Goal: Information Seeking & Learning: Learn about a topic

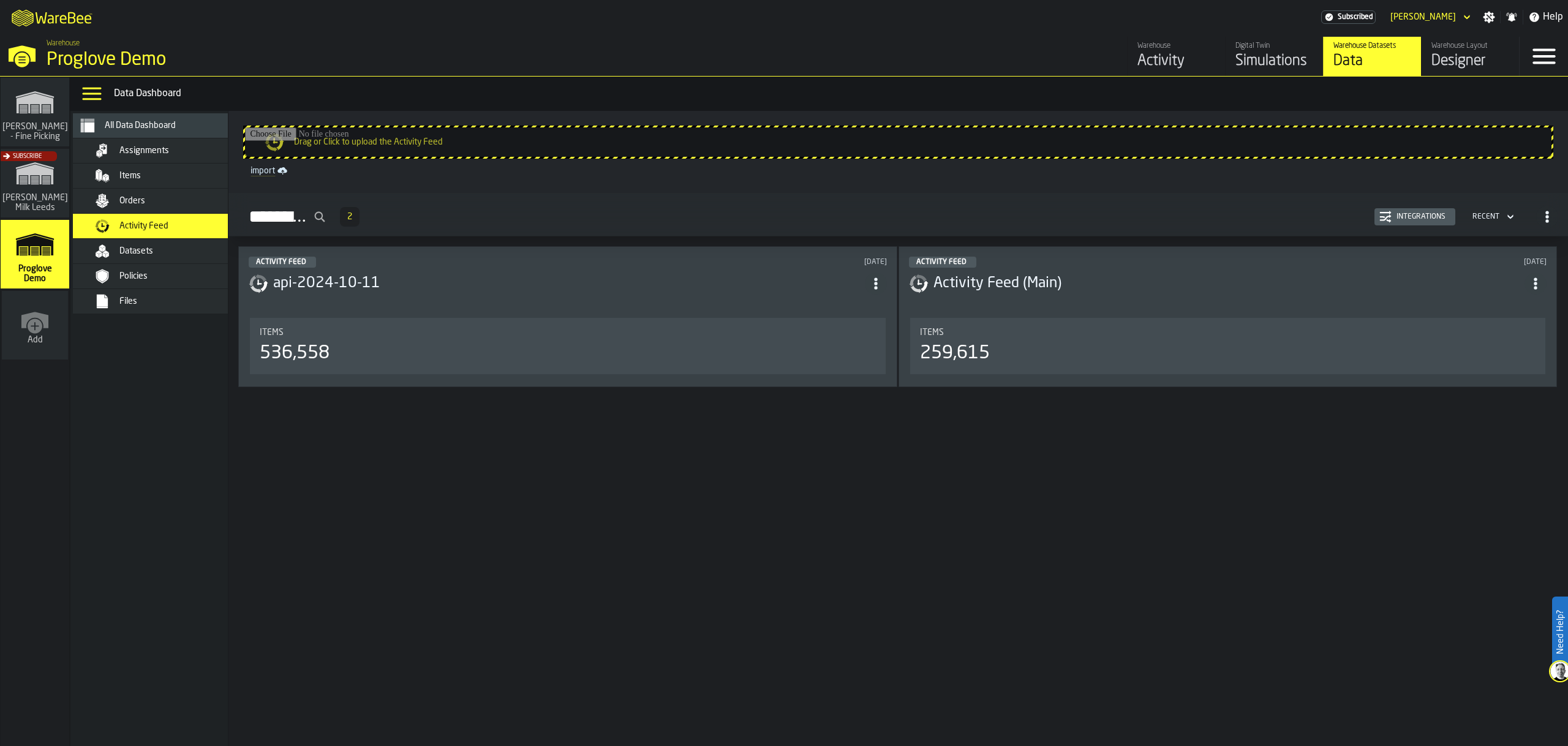
click at [1552, 18] on span "Help" at bounding box center [1553, 18] width 20 height 15
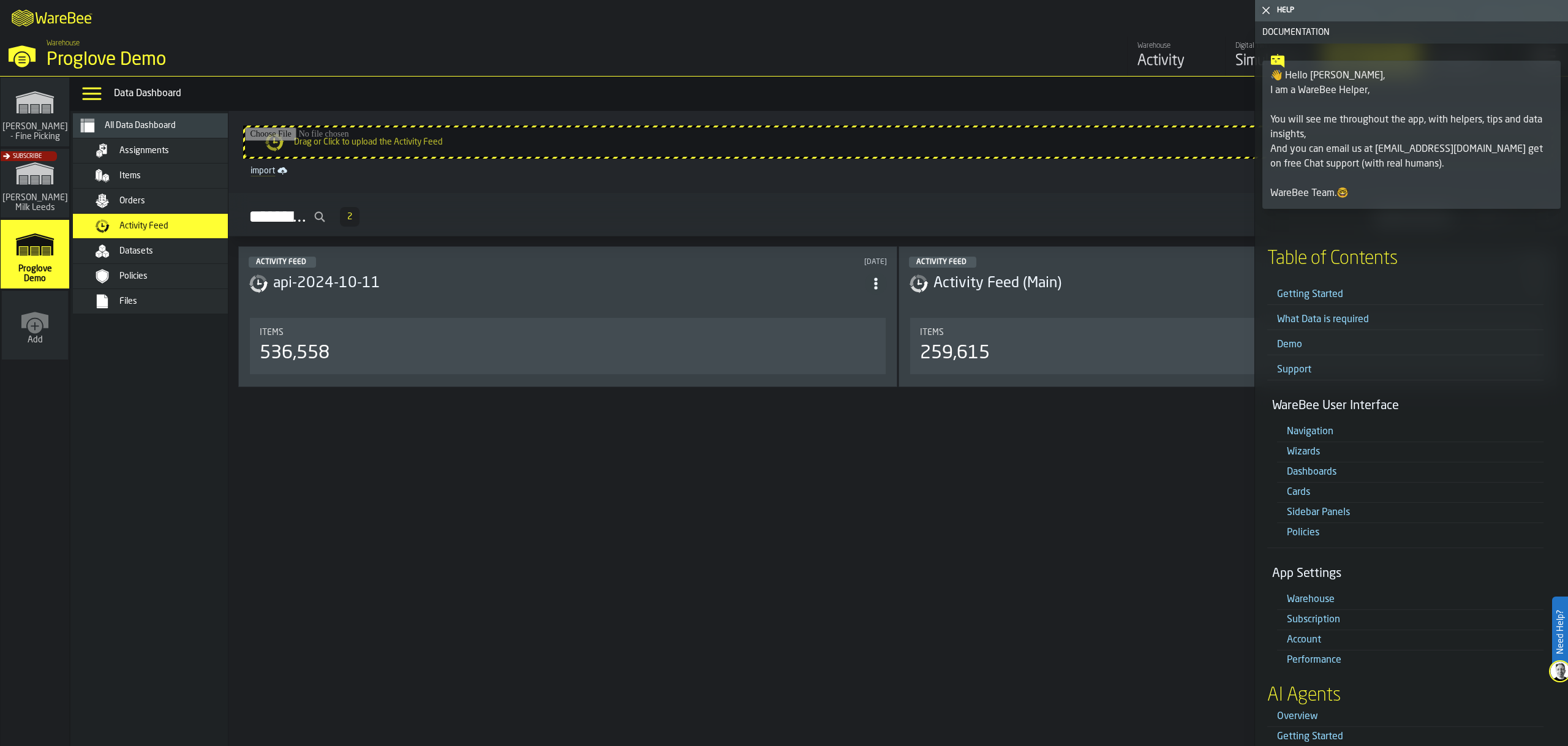
click at [1325, 165] on div "👋 Hello [PERSON_NAME], I am a WareBee Helper, You will see me throughout the ap…" at bounding box center [1411, 134] width 282 height 132
click at [1320, 201] on div "👋 Hello [PERSON_NAME], I am a WareBee Helper, You will see me throughout the ap…" at bounding box center [1411, 134] width 282 height 132
click at [1293, 344] on link "Demo" at bounding box center [1289, 345] width 25 height 10
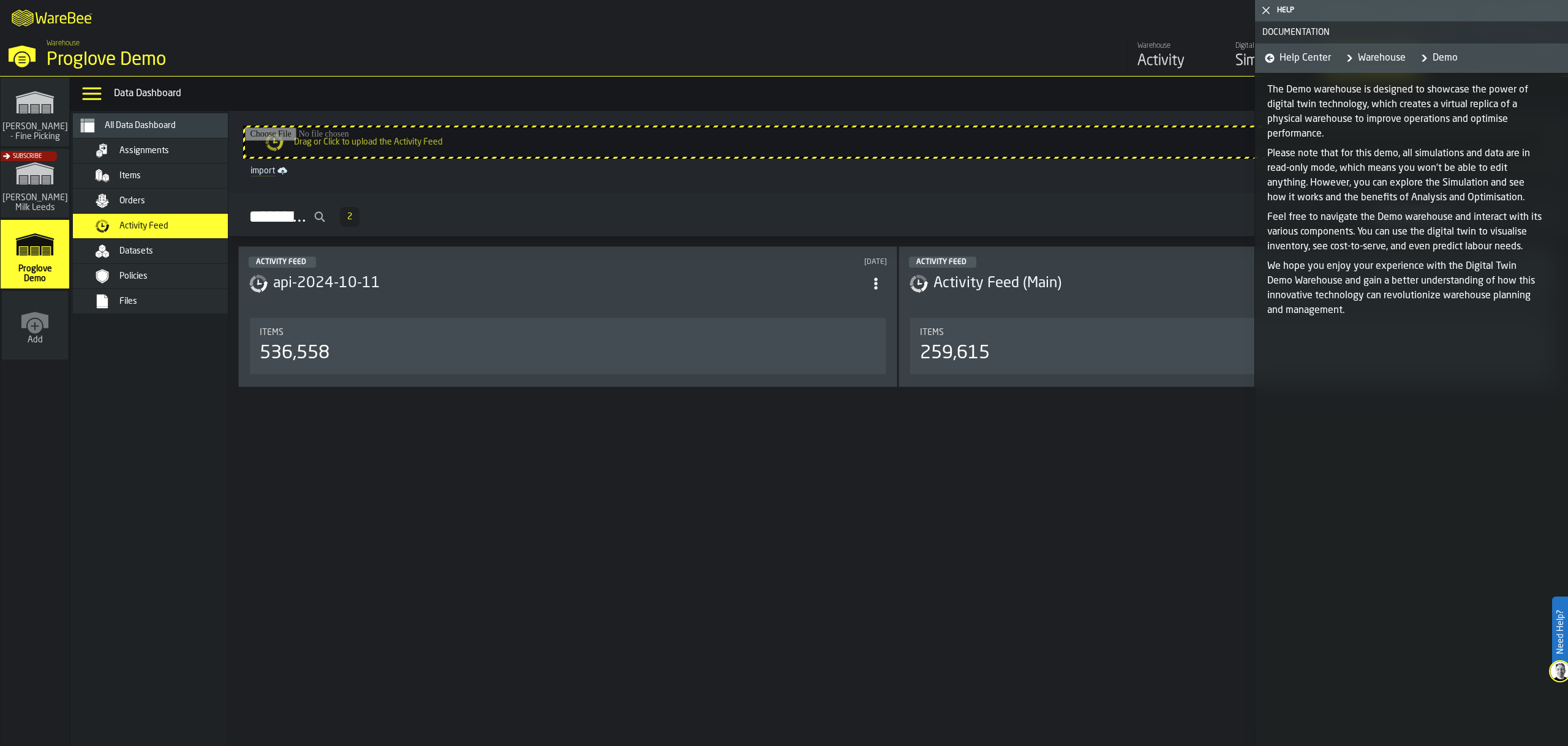
click at [1306, 103] on p "The Demo warehouse is designed to showcase the power of digital twin technology…" at bounding box center [1405, 112] width 276 height 59
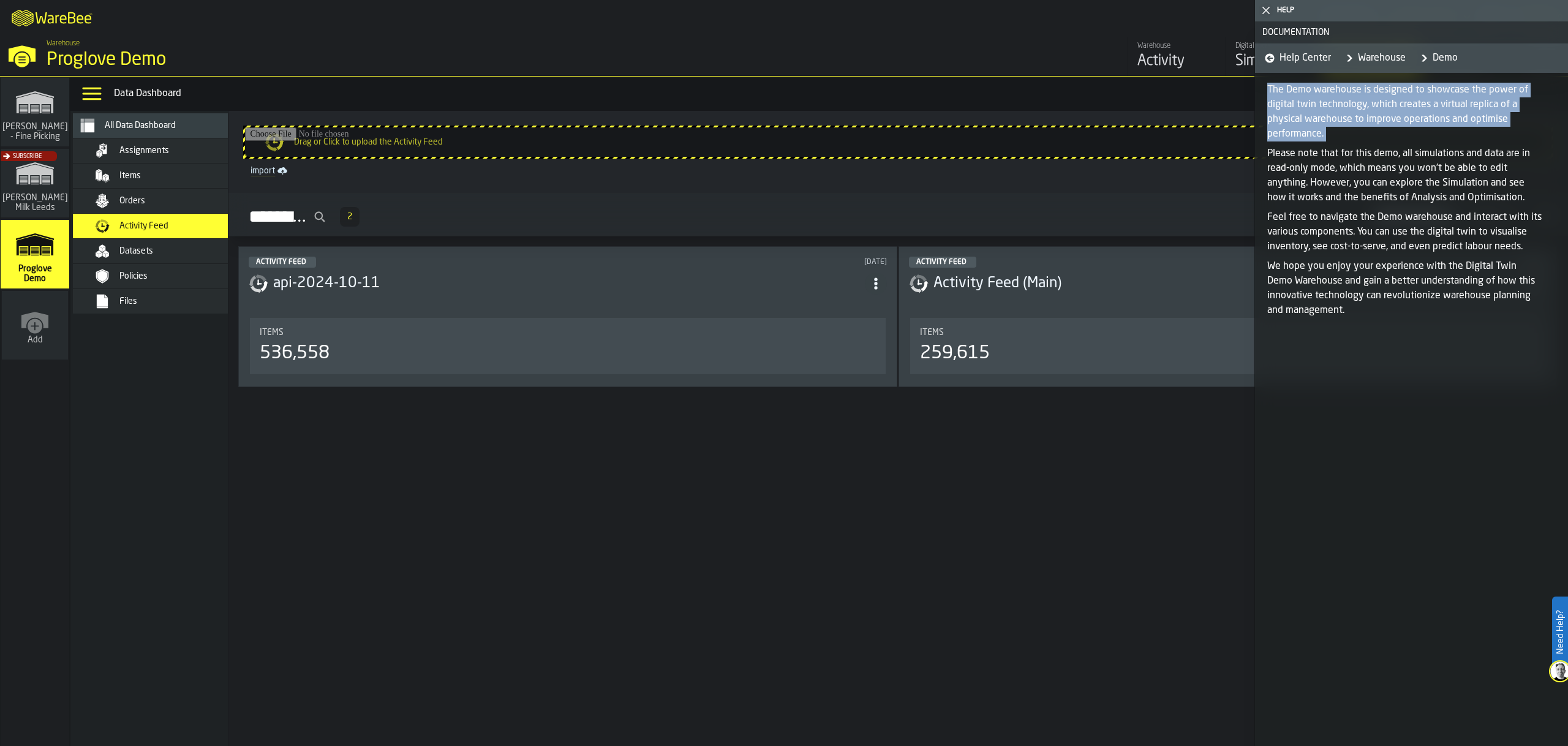
click at [1306, 103] on p "The Demo warehouse is designed to showcase the power of digital twin technology…" at bounding box center [1405, 112] width 276 height 59
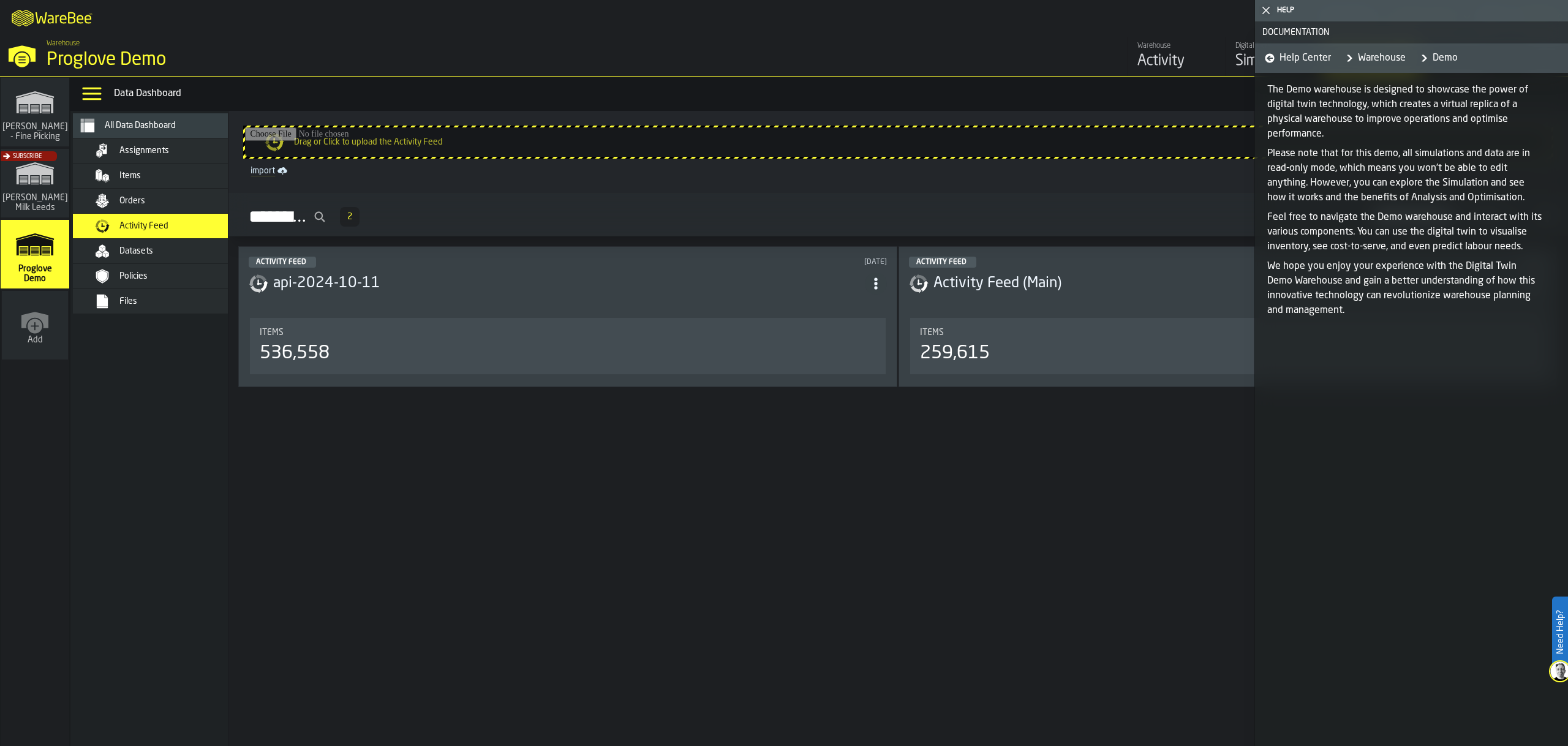
click at [1316, 273] on p "We hope you enjoy your experience with the Digital Twin Demo Warehouse and gain…" at bounding box center [1405, 288] width 276 height 59
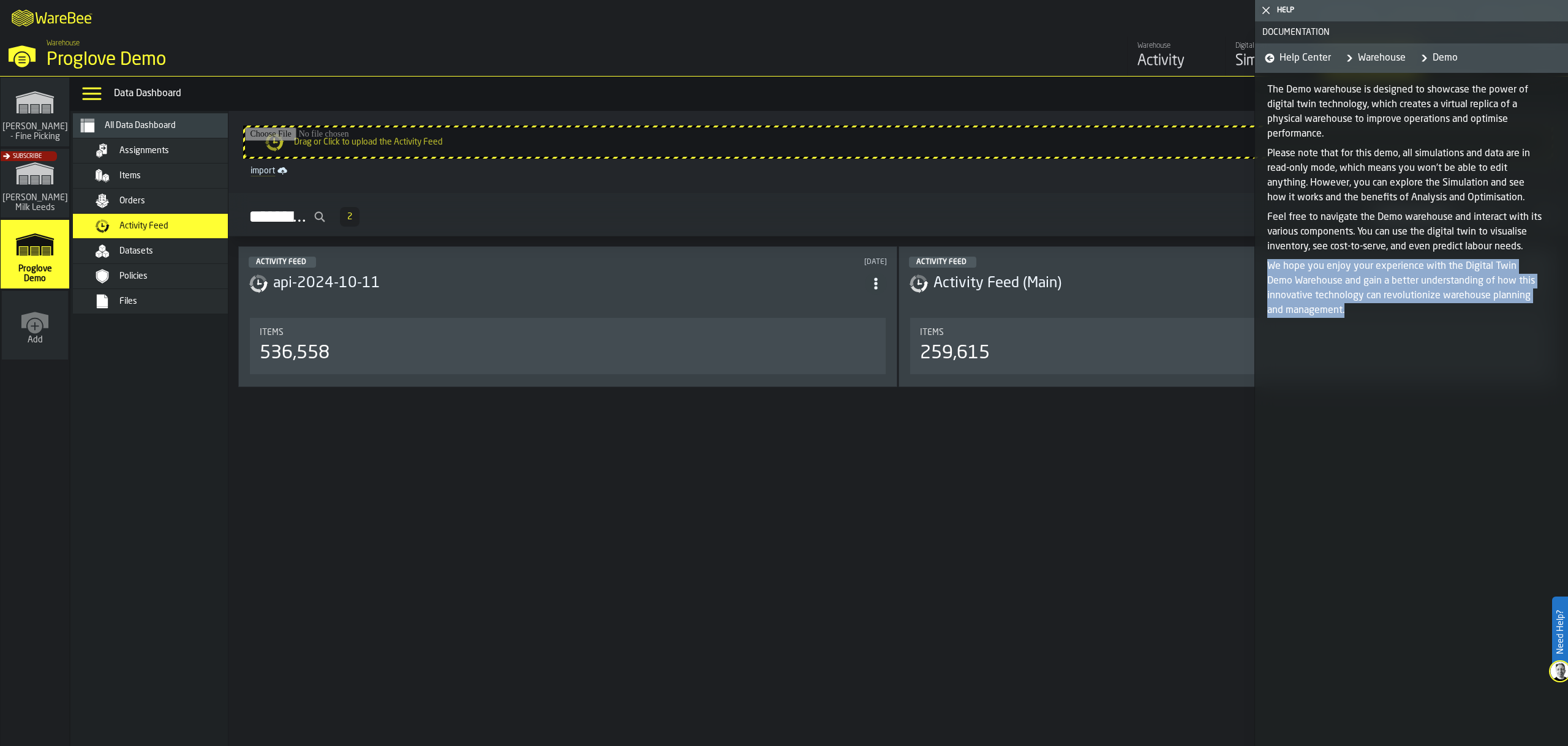
click at [1316, 273] on p "We hope you enjoy your experience with the Digital Twin Demo Warehouse and gain…" at bounding box center [1405, 288] width 276 height 59
click at [1362, 56] on link "Warehouse" at bounding box center [1373, 58] width 65 height 30
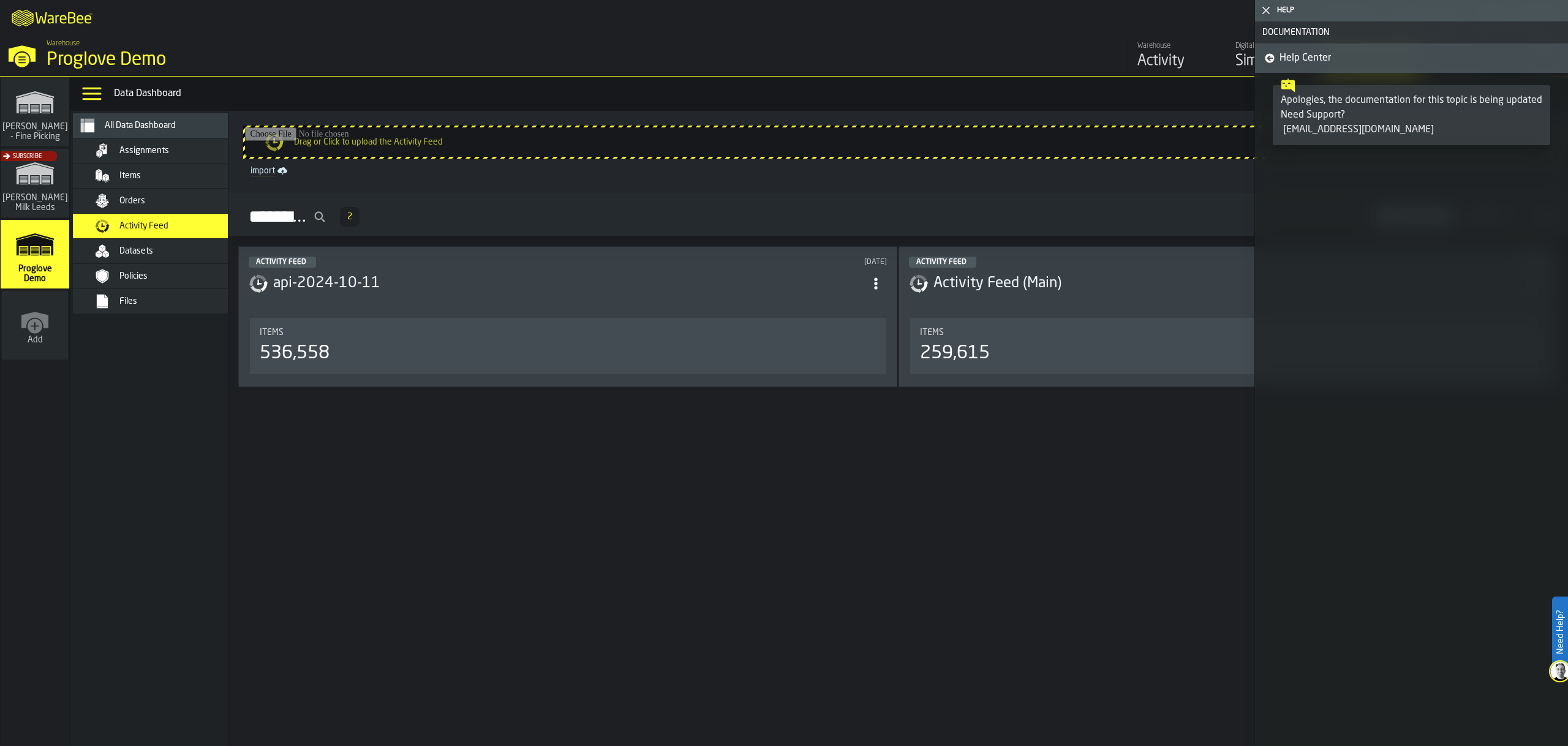
click at [1308, 55] on span "Help Center" at bounding box center [1305, 58] width 52 height 15
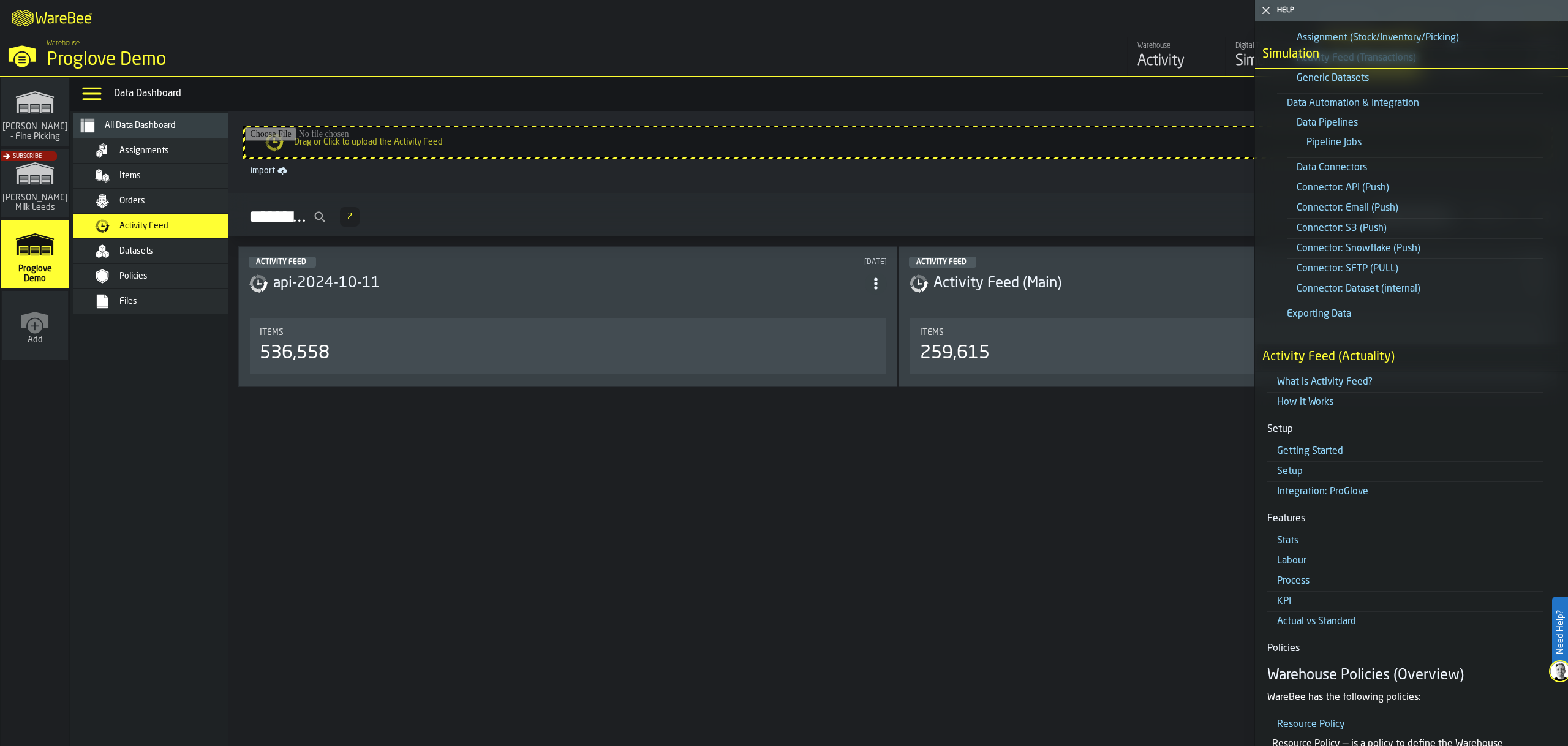
scroll to position [1883, 0]
click at [1288, 602] on link "KPI" at bounding box center [1283, 601] width 14 height 10
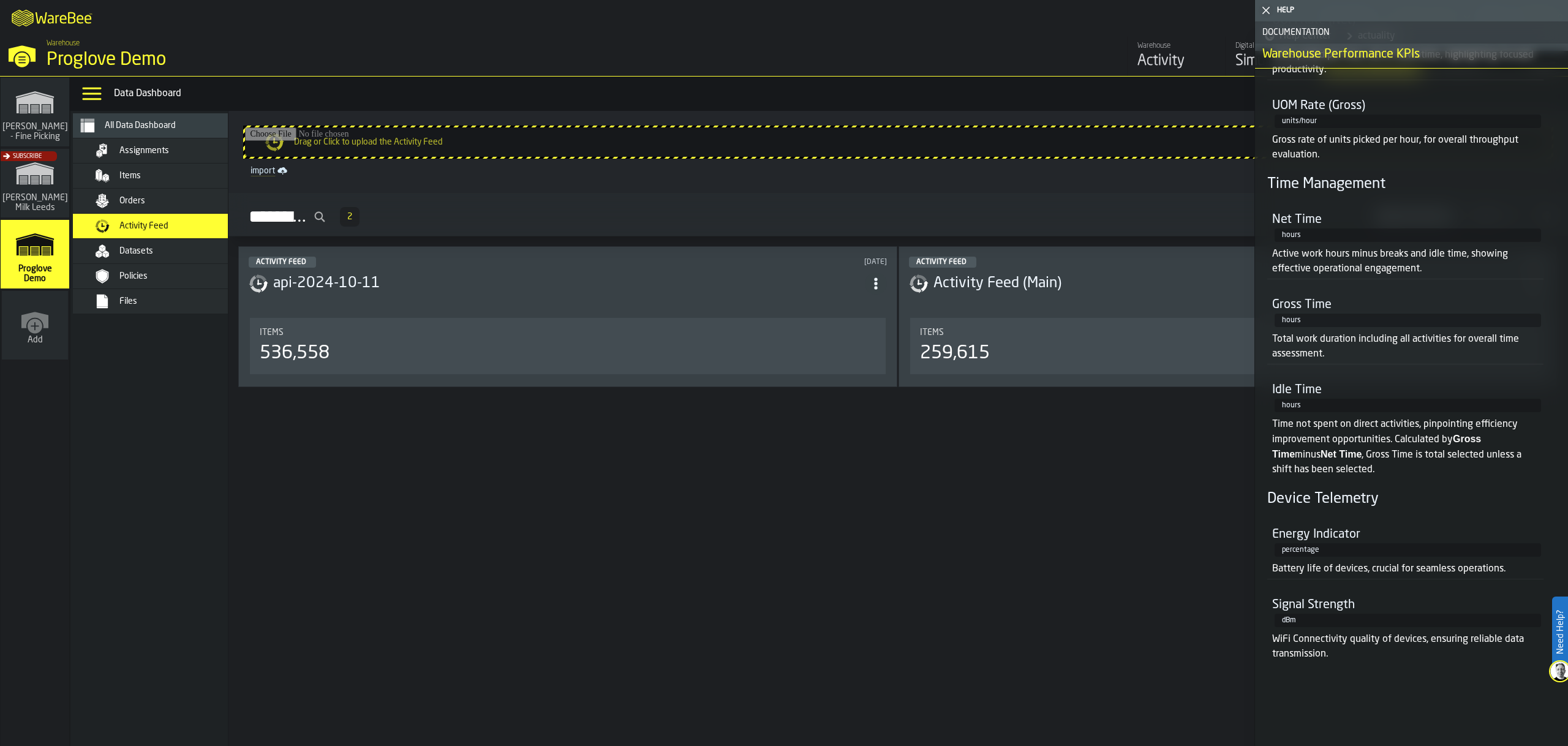
scroll to position [619, 0]
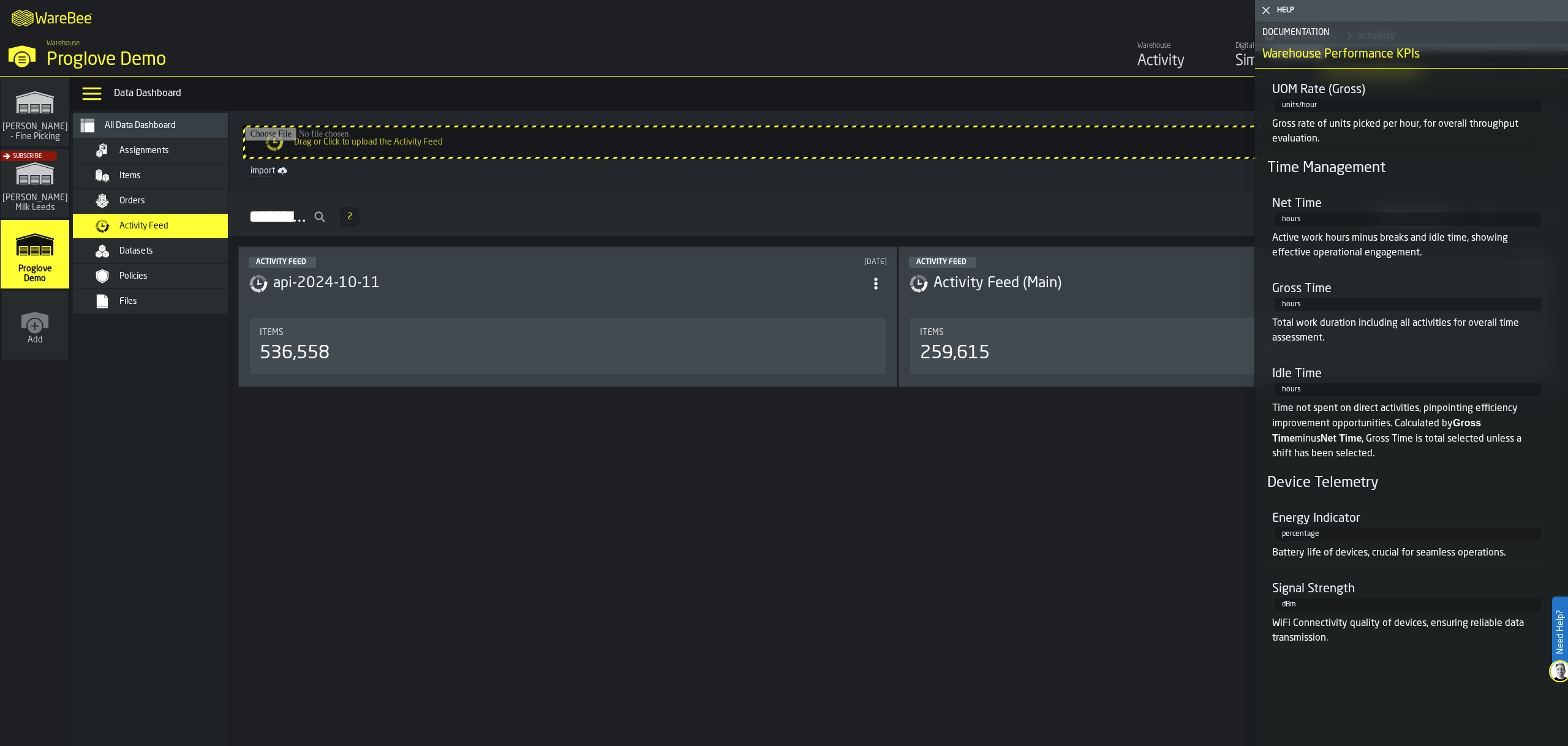
click at [42, 250] on icon "link-to-/wh/i/e36b03eb-bea5-40ab-83a2-6422b9ded721/simulations" at bounding box center [35, 244] width 59 height 39
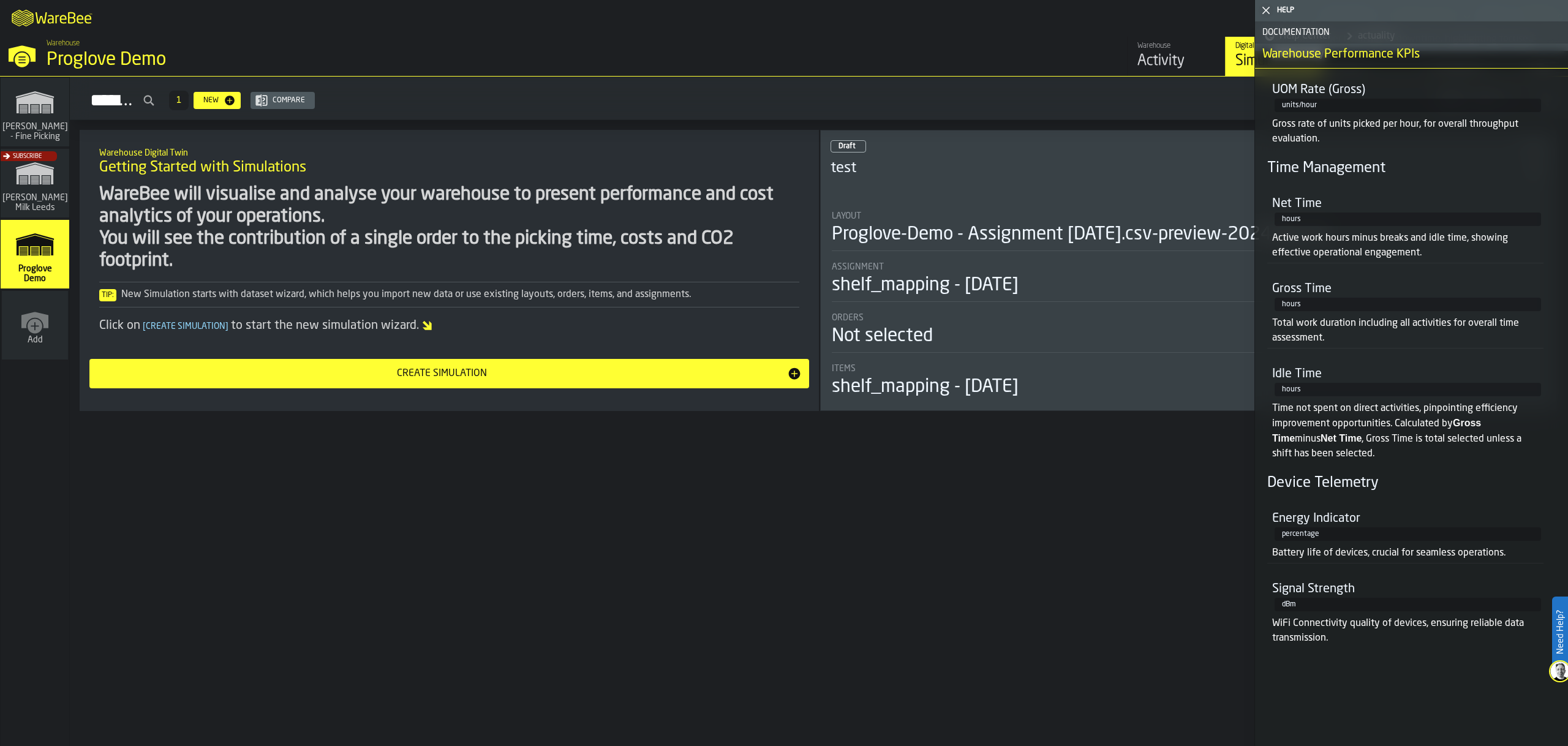
click at [44, 262] on icon "link-to-/wh/i/e36b03eb-bea5-40ab-83a2-6422b9ded721/simulations" at bounding box center [35, 244] width 59 height 39
click at [191, 428] on div "Warehouse Digital Twin Getting Started with Simulations WareBee will visualise …" at bounding box center [819, 283] width 1499 height 307
click at [201, 423] on div "Warehouse Digital Twin Getting Started with Simulations WareBee will visualise …" at bounding box center [819, 283] width 1499 height 307
click at [270, 459] on div "Hello, [PERSON_NAME] active subscription renews [DATE] Simulations 1 New Compar…" at bounding box center [819, 411] width 1499 height 669
click at [43, 241] on polygon "link-to-/wh/i/e36b03eb-bea5-40ab-83a2-6422b9ded721/simulations" at bounding box center [35, 246] width 37 height 20
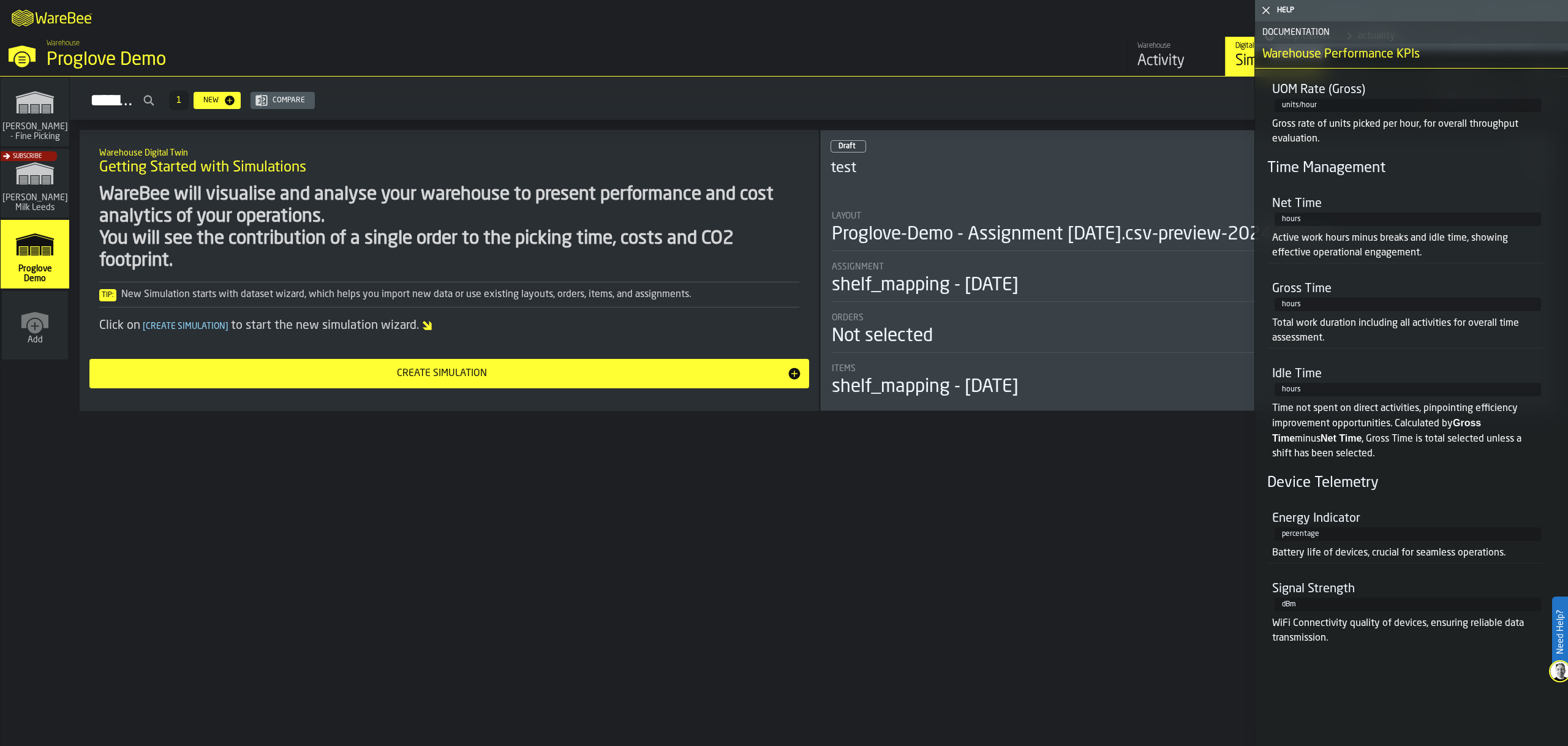
click at [35, 204] on div "Subscribe" at bounding box center [32, 187] width 68 height 71
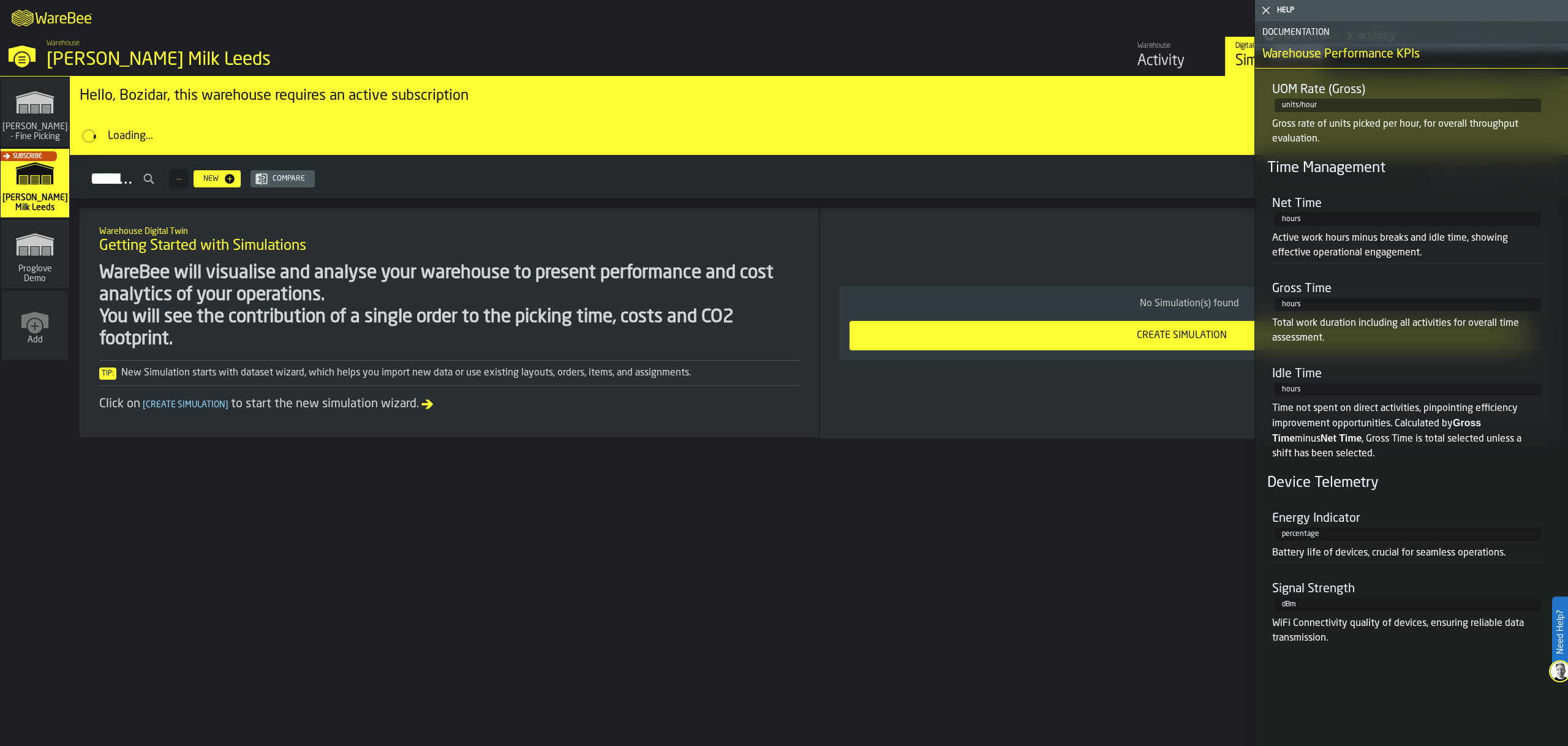
click at [1262, 8] on icon "button-toggle-Close me" at bounding box center [1266, 10] width 15 height 15
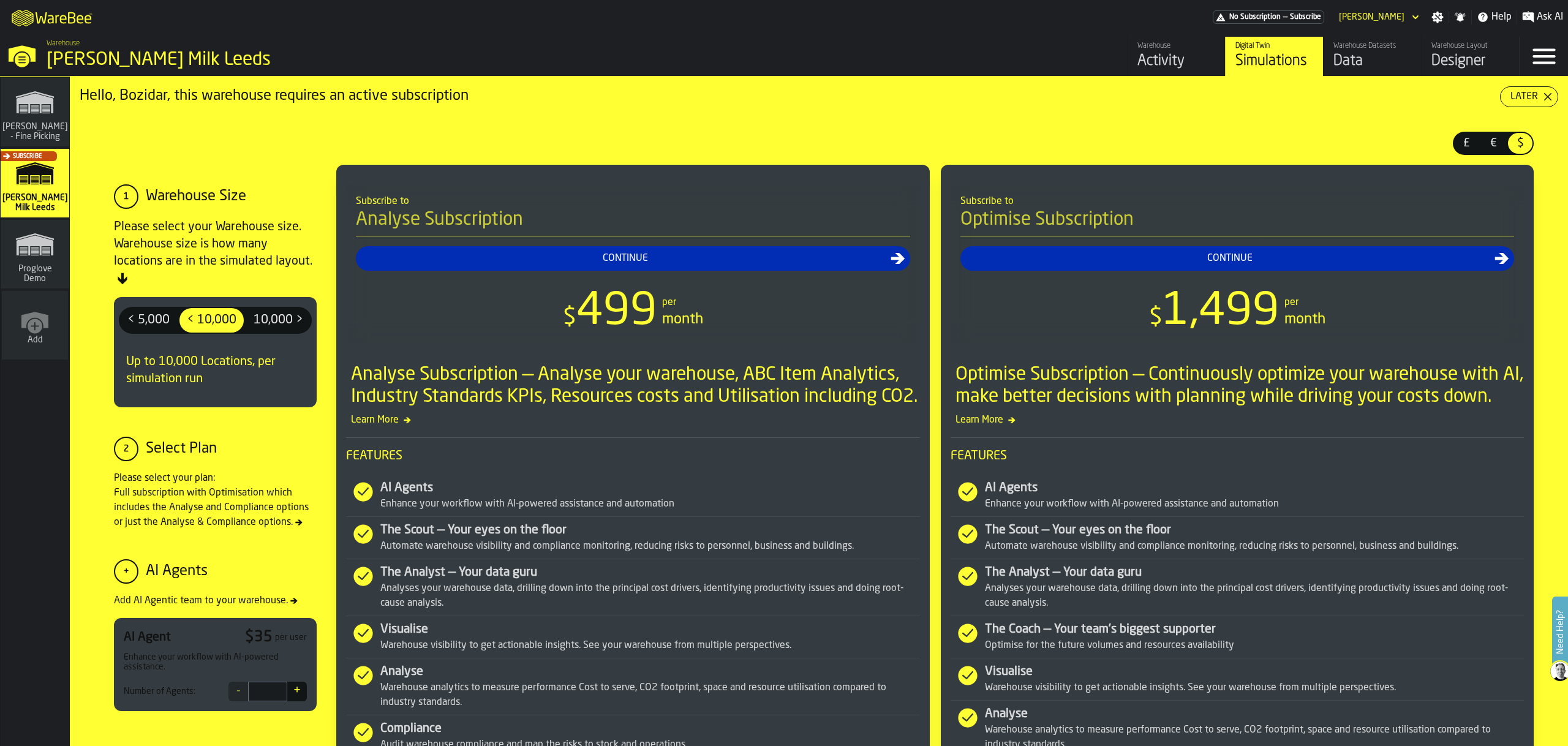
click at [56, 106] on icon "link-to-/wh/i/48cbecf7-1ea2-4bc9-a439-03d5b66e1a58/simulations" at bounding box center [35, 102] width 59 height 39
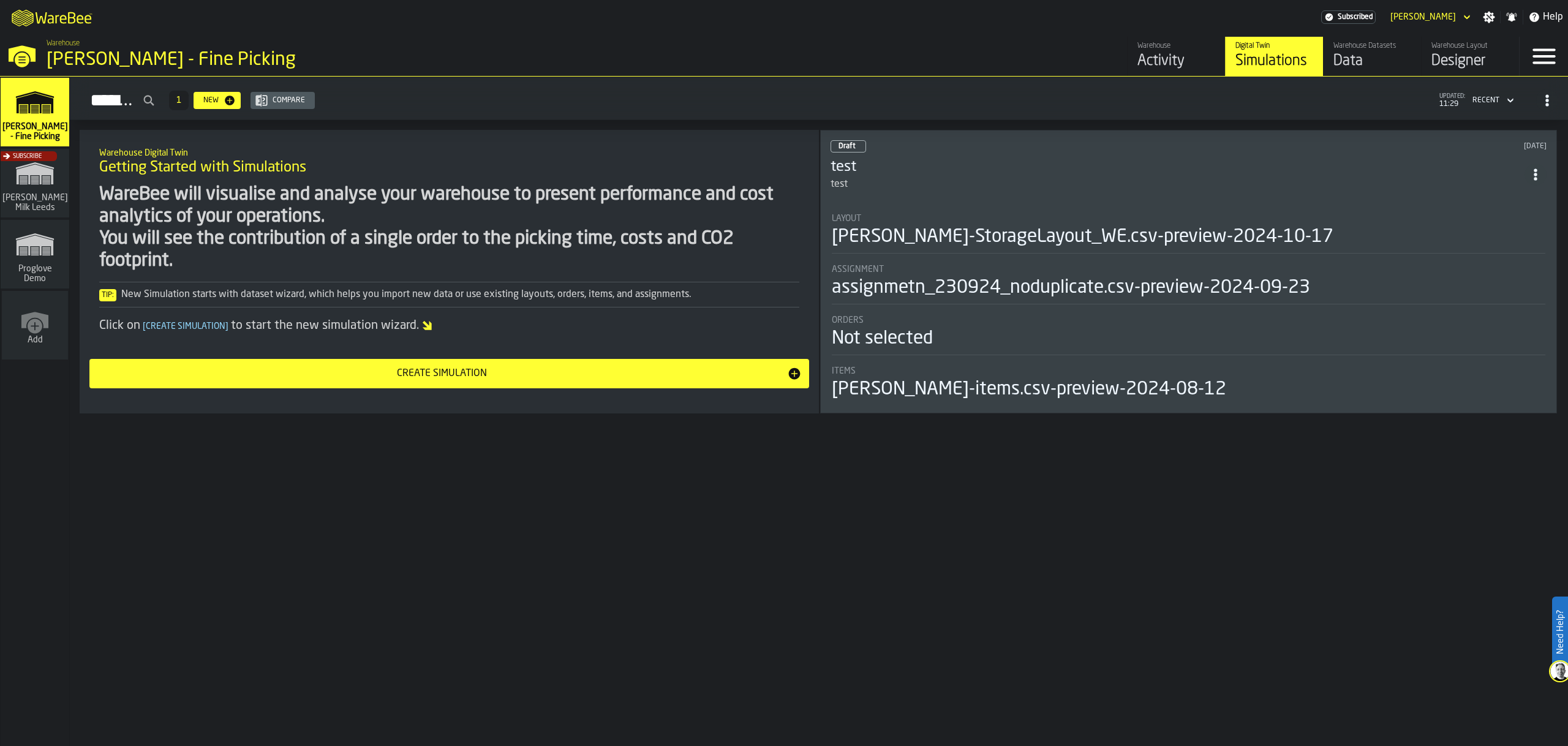
click at [41, 238] on polygon "link-to-/wh/i/e36b03eb-bea5-40ab-83a2-6422b9ded721/simulations" at bounding box center [35, 246] width 37 height 20
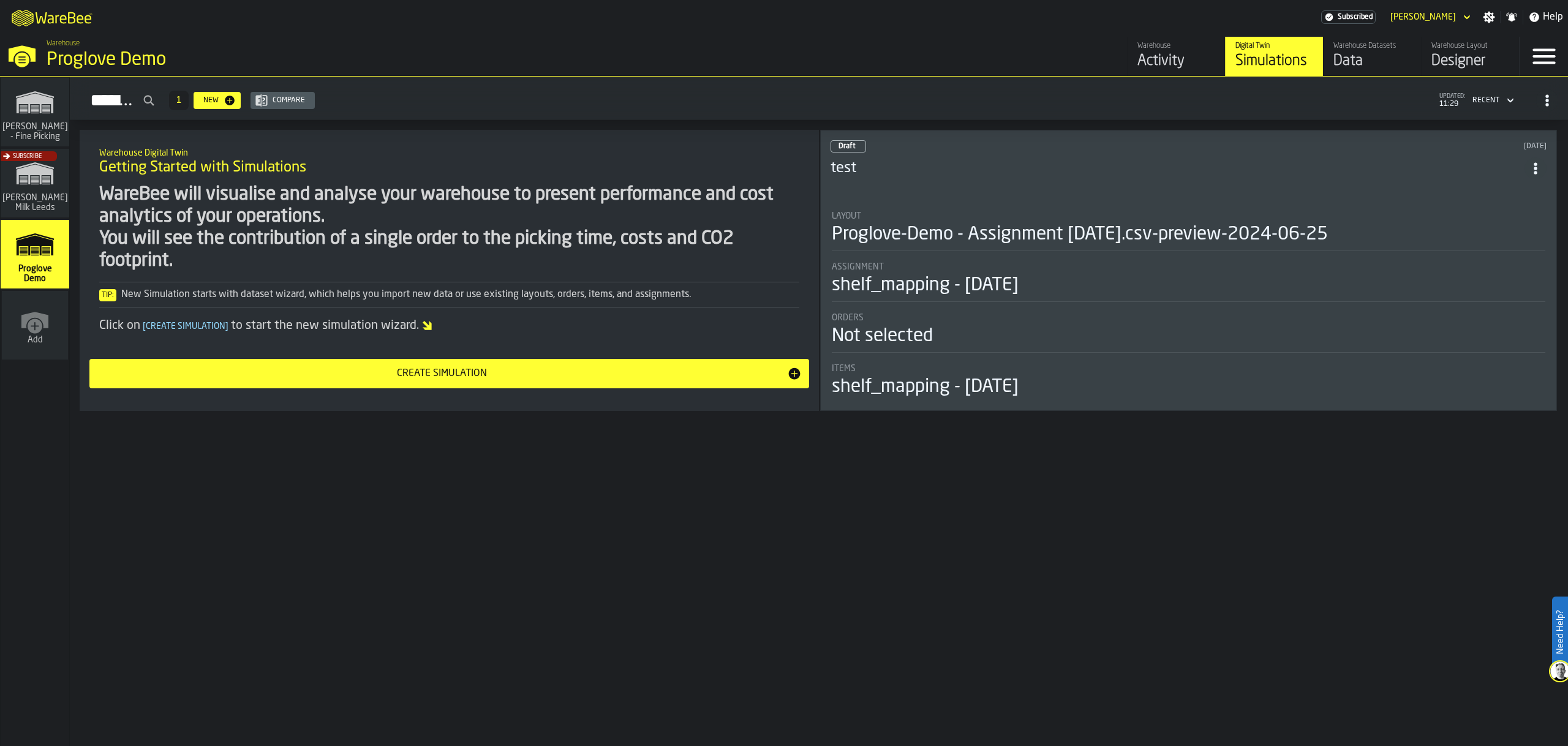
click at [340, 465] on div "Hello, [PERSON_NAME] active subscription renews [DATE] Simulations 1 New Compar…" at bounding box center [819, 411] width 1499 height 669
